Goal: Task Accomplishment & Management: Use online tool/utility

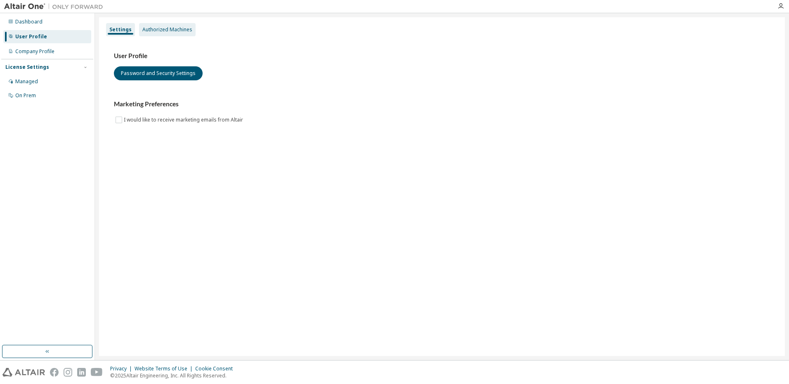
click at [181, 33] on div "Authorized Machines" at bounding box center [167, 29] width 50 height 7
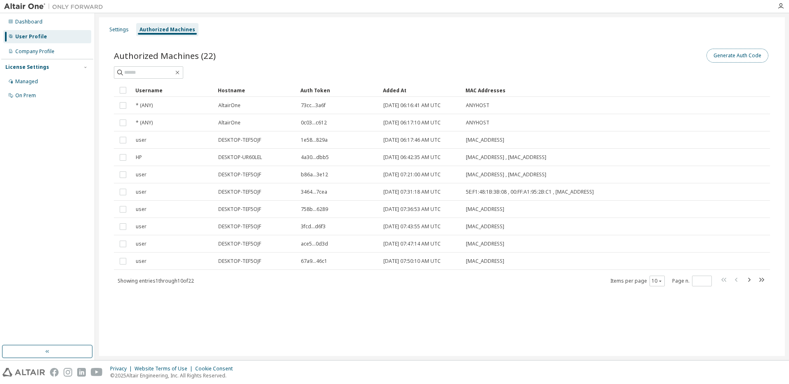
click at [731, 58] on button "Generate Auth Code" at bounding box center [737, 56] width 62 height 14
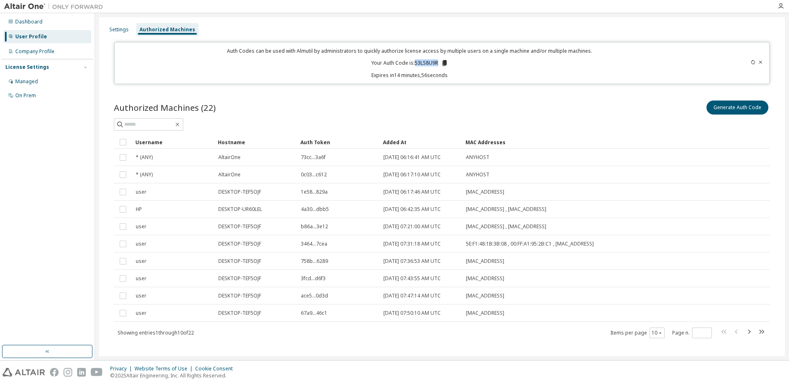
drag, startPoint x: 414, startPoint y: 64, endPoint x: 435, endPoint y: 62, distance: 21.5
click at [435, 62] on p "Your Auth Code is: 53LS8U9R" at bounding box center [409, 62] width 77 height 7
copy p "53LS8U9R"
click at [779, 7] on icon "button" at bounding box center [780, 6] width 7 height 7
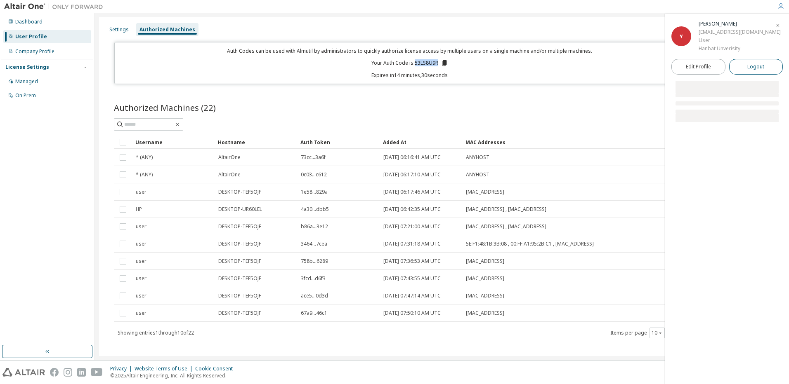
click at [758, 66] on span "Logout" at bounding box center [755, 67] width 17 height 8
